Goal: Transaction & Acquisition: Purchase product/service

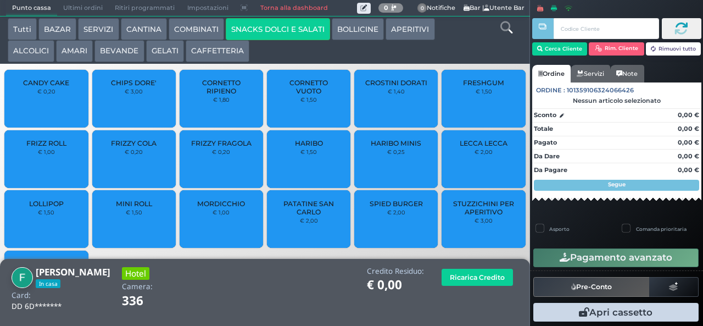
click at [299, 216] on span "PATATINE SAN CARLO" at bounding box center [308, 207] width 65 height 16
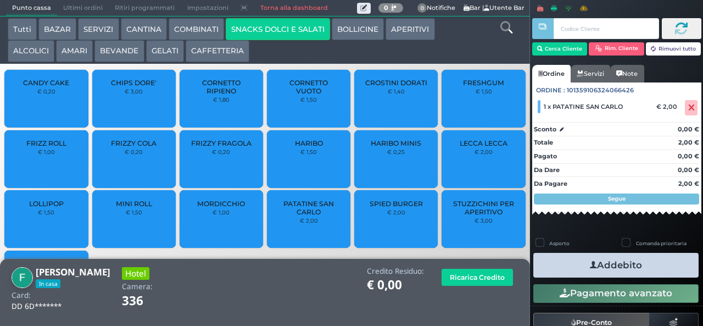
click at [575, 265] on button "Addebito" at bounding box center [615, 265] width 165 height 25
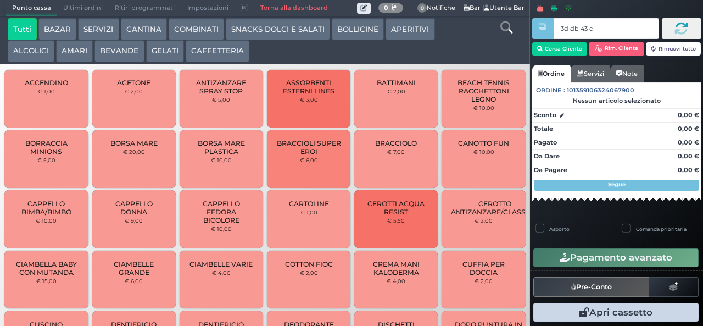
type input "3d db 43 c3"
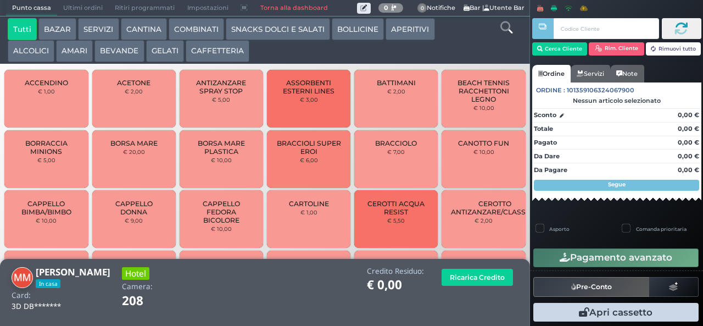
click at [405, 29] on button "APERITIVI" at bounding box center [410, 29] width 49 height 22
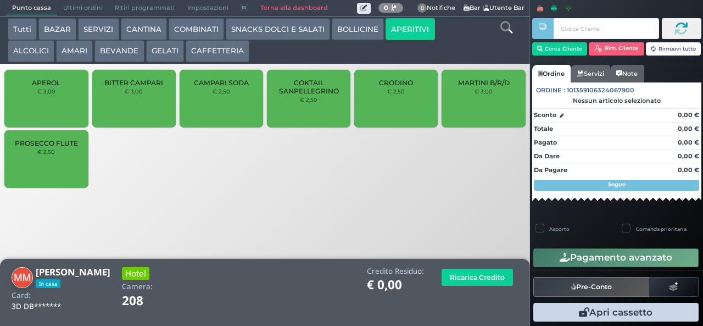
click at [65, 167] on div "PROSECCO FLUTE € 2,50" at bounding box center [46, 159] width 84 height 58
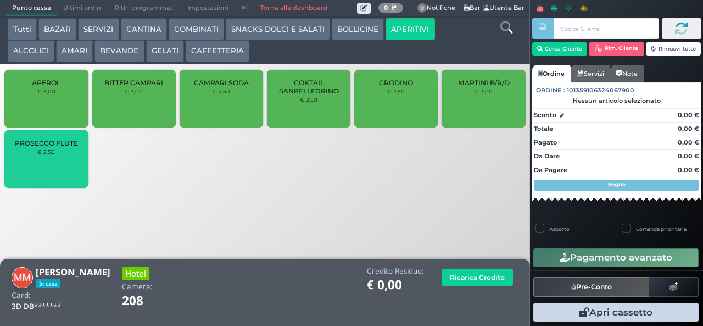
click at [72, 168] on div "PROSECCO FLUTE € 2,50" at bounding box center [46, 159] width 84 height 58
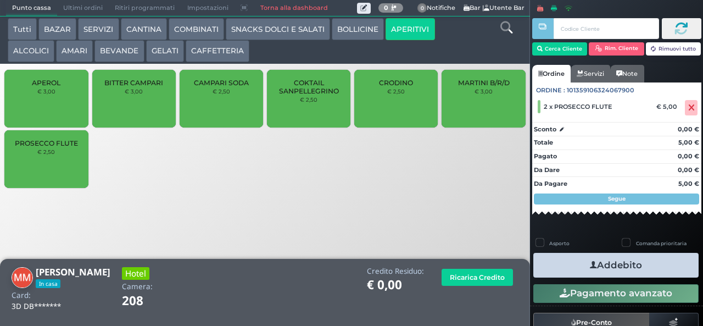
click at [590, 261] on icon "button" at bounding box center [593, 265] width 7 height 12
